Goal: Find specific page/section: Find specific page/section

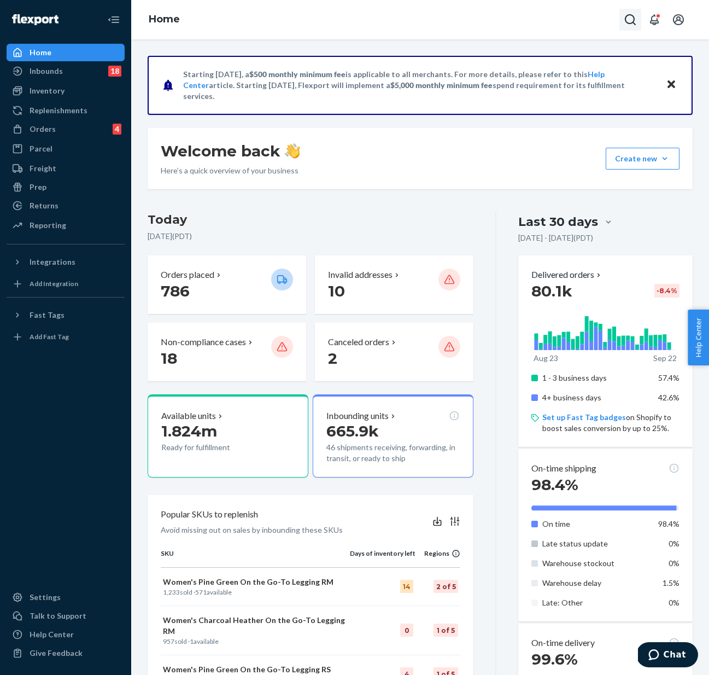
click at [627, 16] on icon "Open Search Box" at bounding box center [630, 19] width 13 height 13
click at [546, 20] on input "Search Input" at bounding box center [549, 19] width 134 height 11
type input "716"
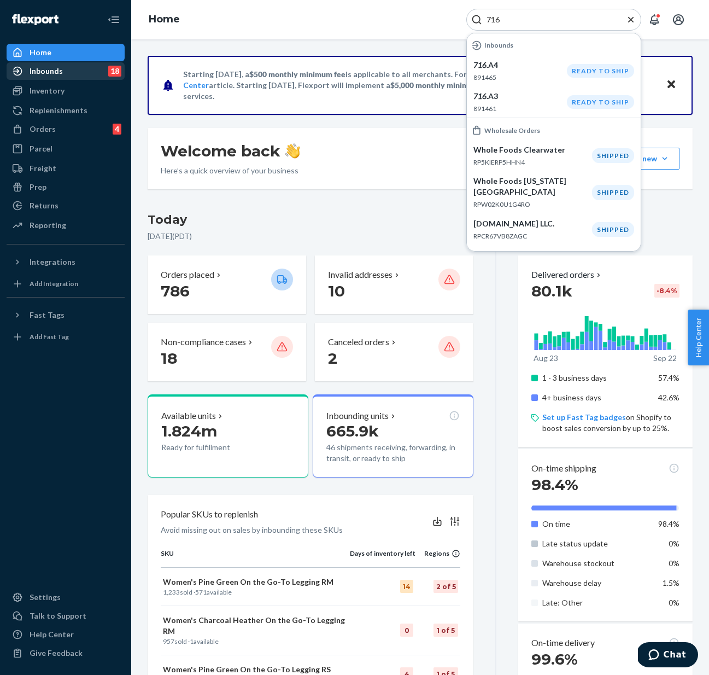
click at [52, 72] on div "Inbounds" at bounding box center [46, 71] width 33 height 11
